Goal: Find specific page/section: Find specific page/section

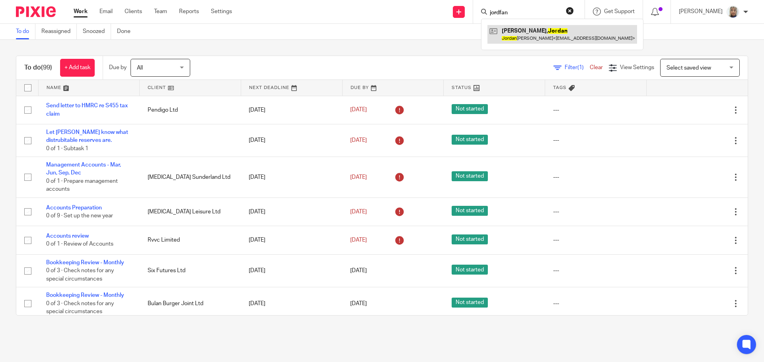
type input "jordfan"
click at [526, 31] on link at bounding box center [562, 34] width 150 height 18
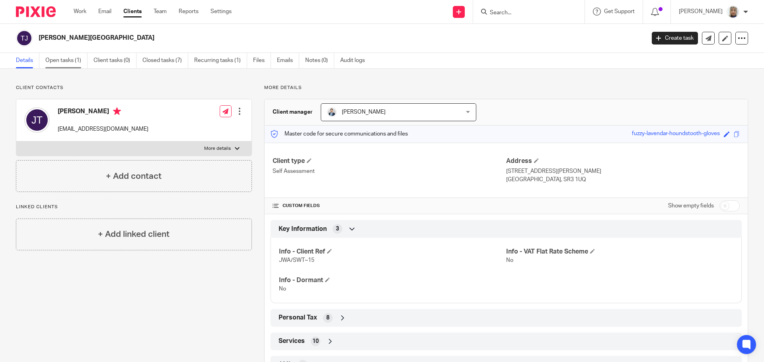
click at [79, 64] on link "Open tasks (1)" at bounding box center [66, 61] width 42 height 16
